Goal: Information Seeking & Learning: Learn about a topic

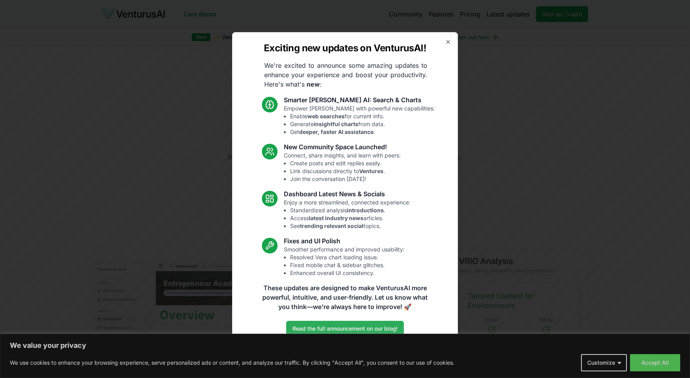
click at [306, 328] on link "Read the full announcement on our blog!" at bounding box center [345, 329] width 118 height 16
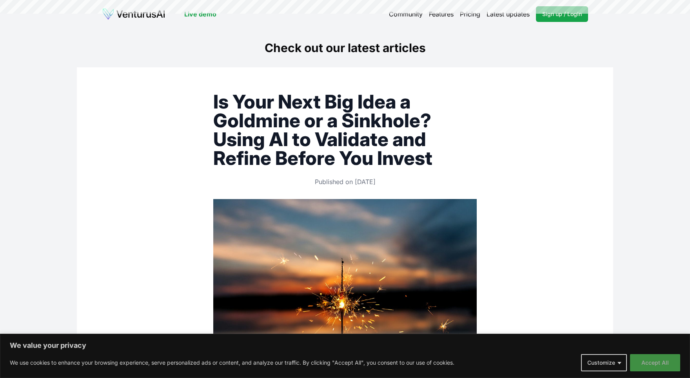
click at [641, 368] on button "Accept All" at bounding box center [655, 362] width 50 height 17
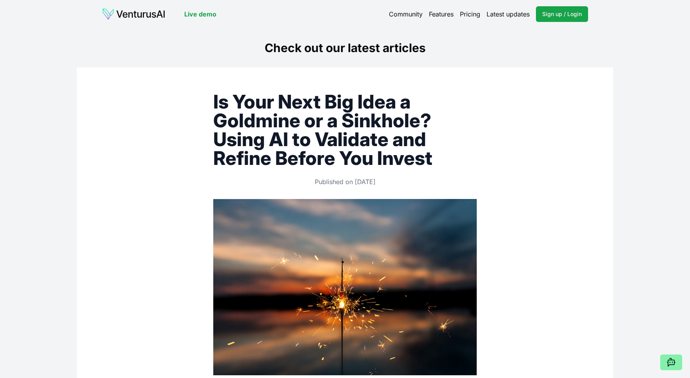
click at [156, 14] on img at bounding box center [133, 14] width 63 height 13
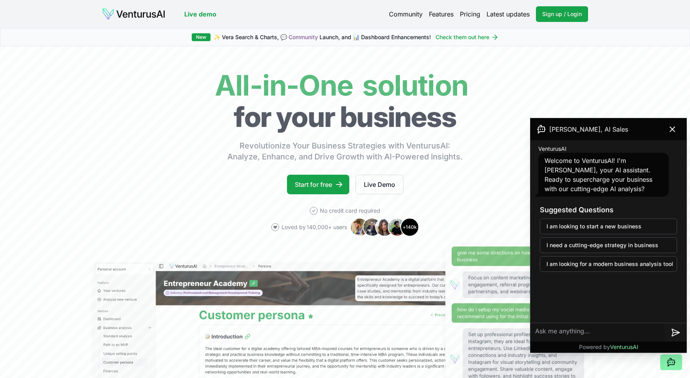
click at [436, 17] on link "Features" at bounding box center [441, 13] width 25 height 9
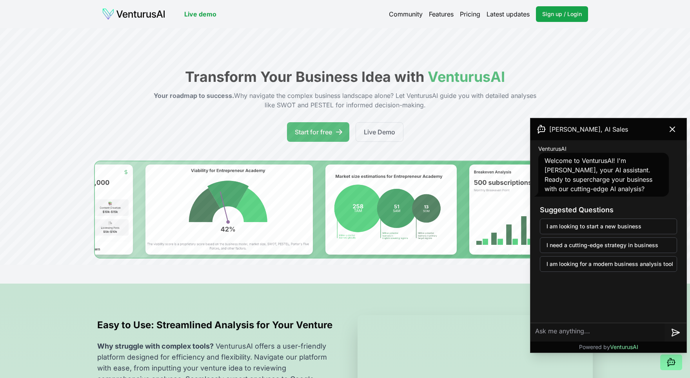
click at [500, 14] on link "Latest updates" at bounding box center [507, 13] width 43 height 9
